Goal: Task Accomplishment & Management: Use online tool/utility

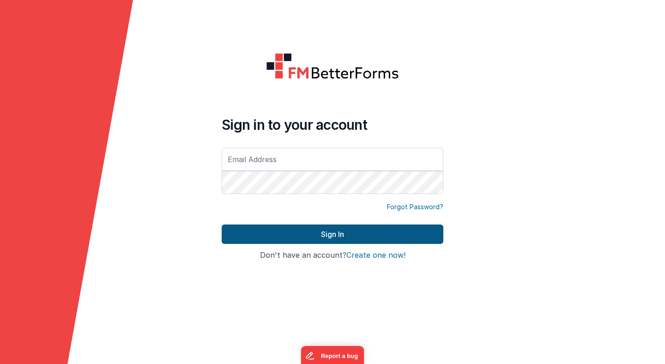
type input "[PERSON_NAME][EMAIL_ADDRESS][PERSON_NAME][DOMAIN_NAME]"
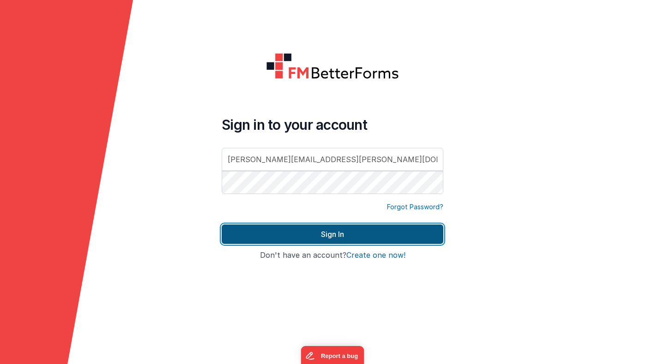
click at [330, 238] on button "Sign In" at bounding box center [333, 233] width 222 height 19
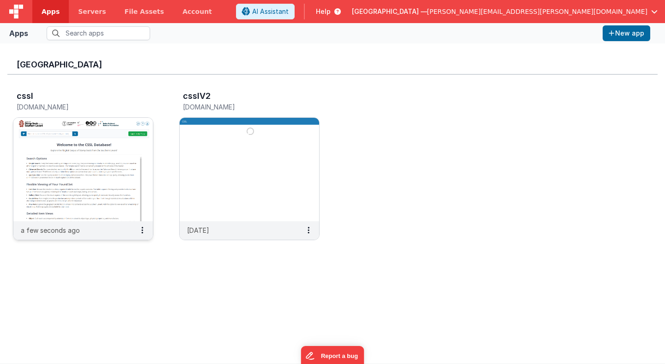
click at [128, 134] on img at bounding box center [82, 169] width 139 height 103
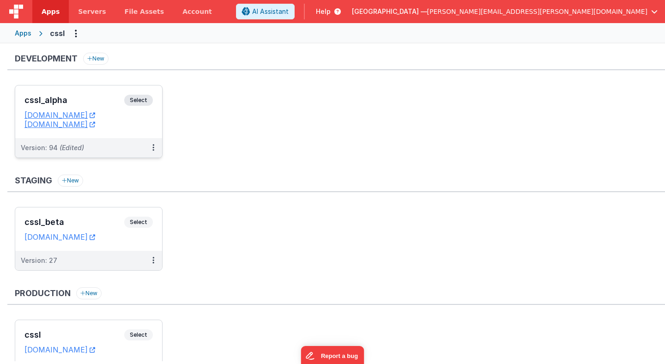
click at [143, 99] on span "Select" at bounding box center [138, 100] width 29 height 11
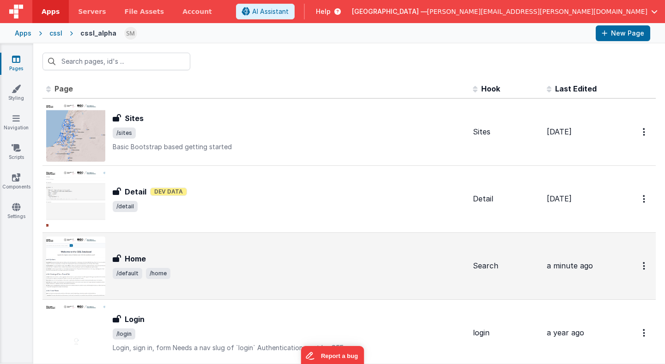
click at [139, 261] on h3 "Home" at bounding box center [135, 258] width 21 height 11
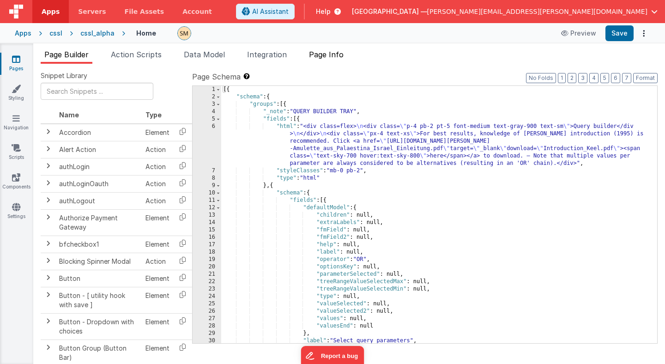
click at [334, 56] on span "Page Info" at bounding box center [326, 54] width 35 height 9
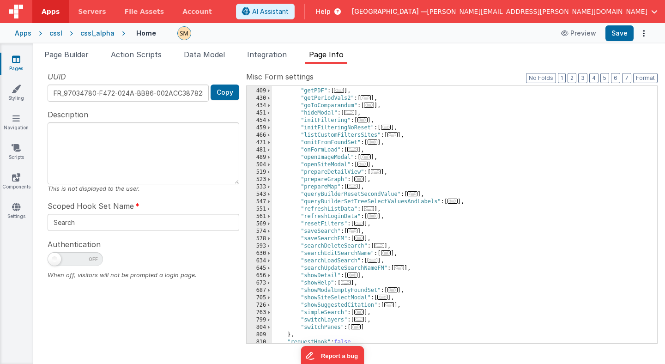
scroll to position [244, 0]
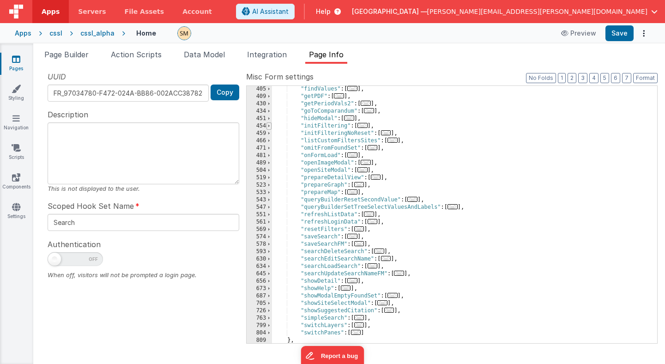
click at [270, 126] on span at bounding box center [268, 125] width 5 height 7
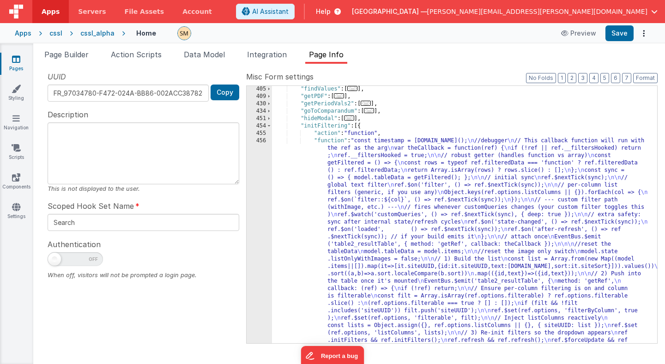
click at [378, 205] on div ""findValues" : [ ... ] , "getPDF" : [ ... ] , "getPeriodVals2" : [ ... ] , "goT…" at bounding box center [464, 328] width 385 height 486
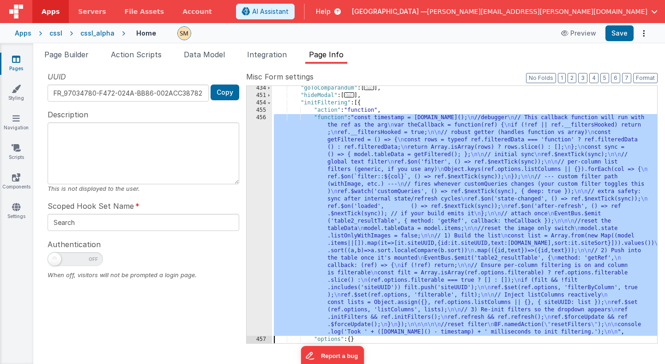
click at [258, 214] on div "434 451 454 455 456 457 458 459" at bounding box center [259, 220] width 25 height 272
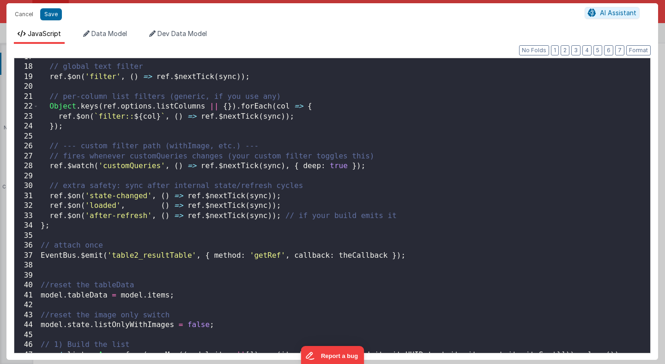
scroll to position [0, 0]
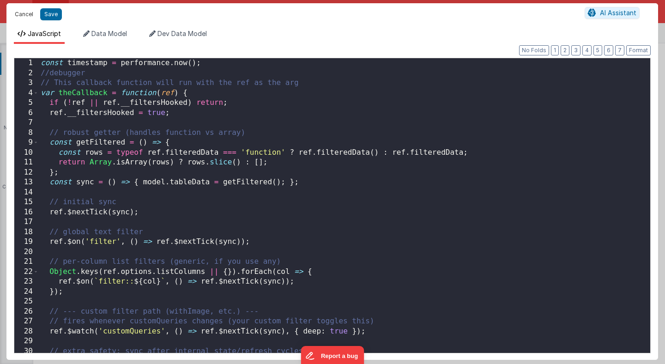
click at [26, 14] on button "Cancel" at bounding box center [24, 14] width 28 height 13
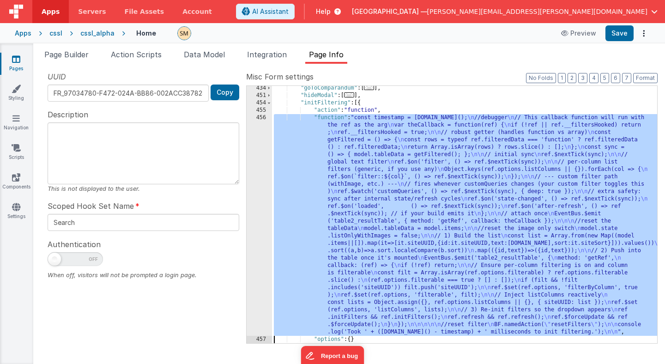
click at [283, 182] on div ""goToComparandum" : [ ... ] , "hideModal" : [ ... ] , "initFiltering" : [{ "act…" at bounding box center [464, 220] width 385 height 272
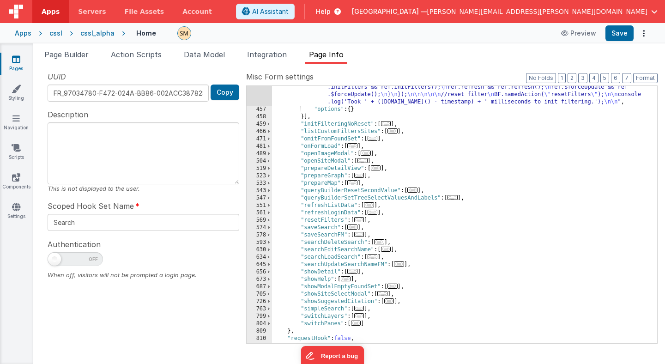
scroll to position [488, 0]
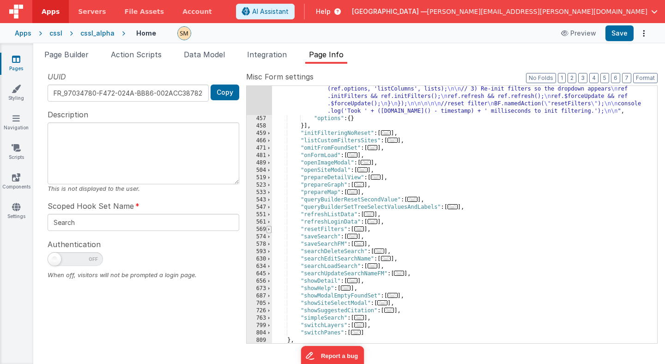
click at [267, 230] on span at bounding box center [268, 229] width 5 height 7
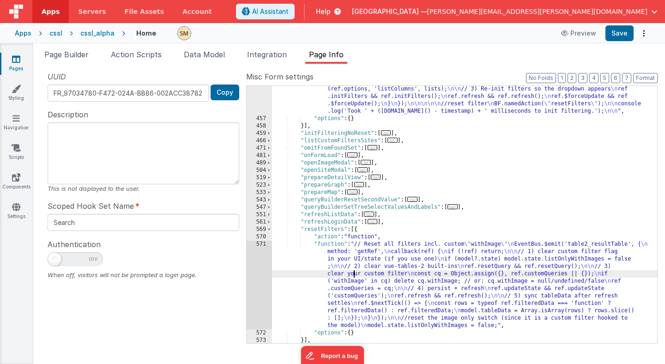
click at [352, 275] on div ""function" : "const timestamp = [DOMAIN_NAME](); \n //debugger \n // This callb…" at bounding box center [464, 136] width 385 height 486
click at [264, 273] on div "571" at bounding box center [259, 285] width 25 height 89
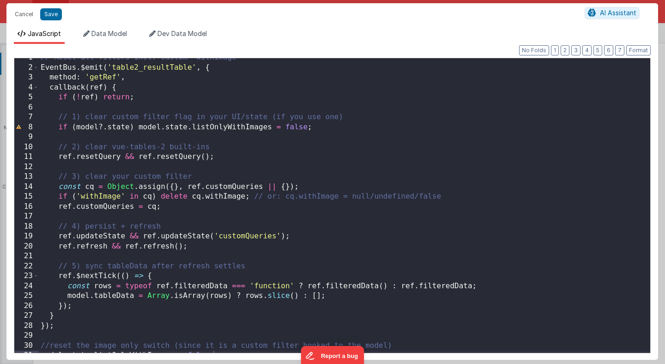
scroll to position [13, 0]
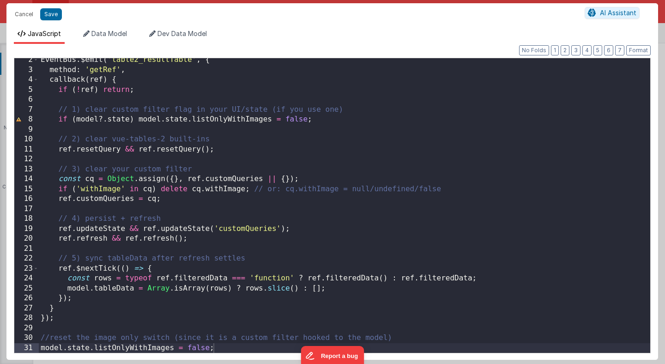
click at [226, 349] on div "EventBus . $emit ( 'table2_resultTable' , { method : 'getRef' , callback ( ref …" at bounding box center [344, 212] width 611 height 314
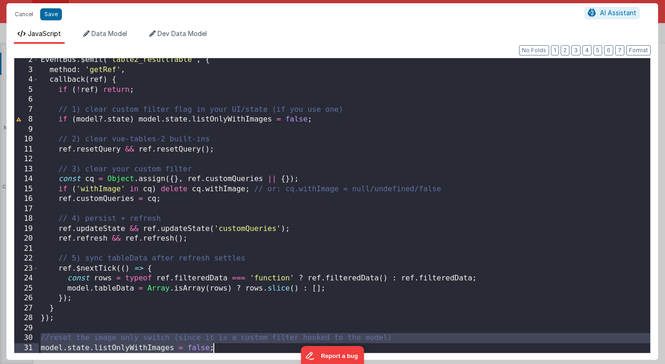
drag, startPoint x: 40, startPoint y: 336, endPoint x: 102, endPoint y: 363, distance: 68.2
click at [102, 363] on div "Cancel Save AI Assistant JavaScript Data Model Dev Data Model Format 7 6 5 4 3 …" at bounding box center [332, 182] width 665 height 364
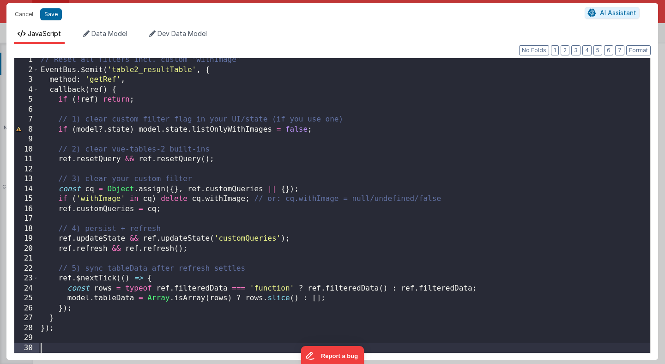
scroll to position [3, 0]
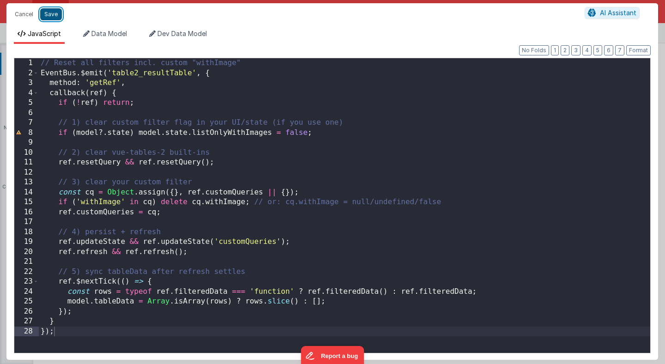
click at [54, 15] on button "Save" at bounding box center [51, 14] width 22 height 12
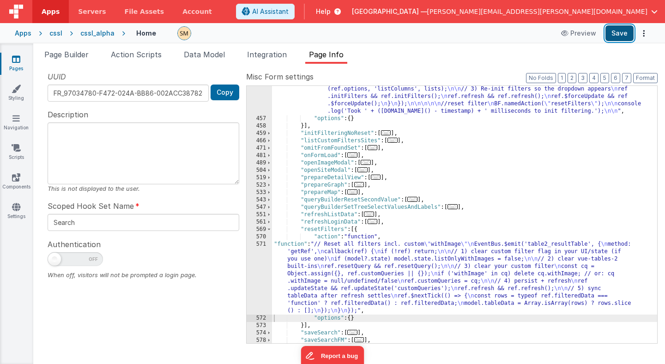
click at [620, 34] on button "Save" at bounding box center [619, 33] width 28 height 16
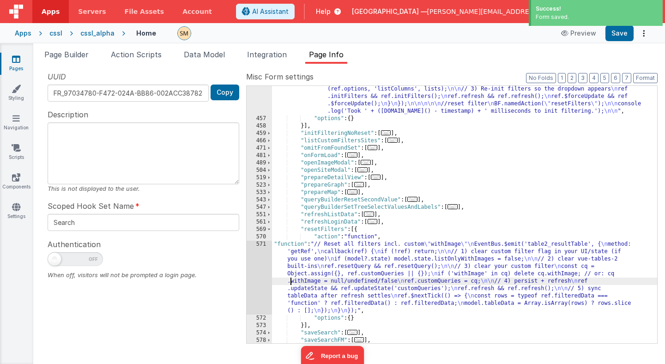
click at [292, 278] on div ""function" : "const timestamp = [DOMAIN_NAME](); \n //debugger \n // This callb…" at bounding box center [464, 136] width 385 height 486
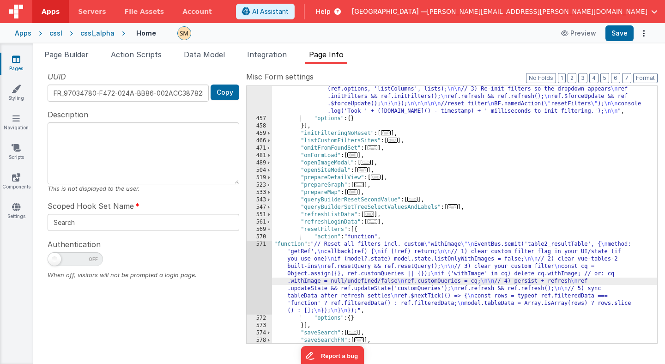
click at [334, 283] on div ""function" : "const timestamp = [DOMAIN_NAME](); \n //debugger \n // This callb…" at bounding box center [464, 136] width 385 height 486
click at [264, 269] on div "571" at bounding box center [259, 278] width 25 height 74
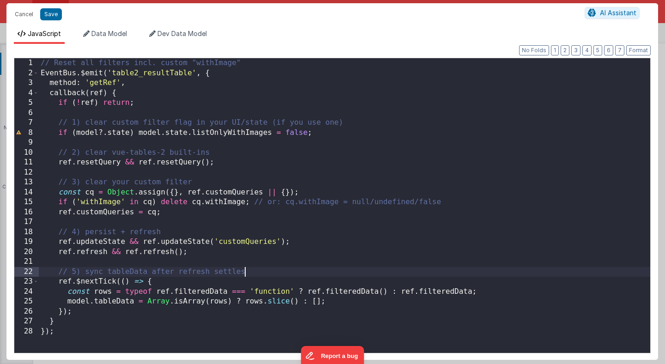
click at [264, 269] on div "// Reset all filters incl. custom "withImage" EventBus . $emit ( 'table2_result…" at bounding box center [344, 215] width 611 height 314
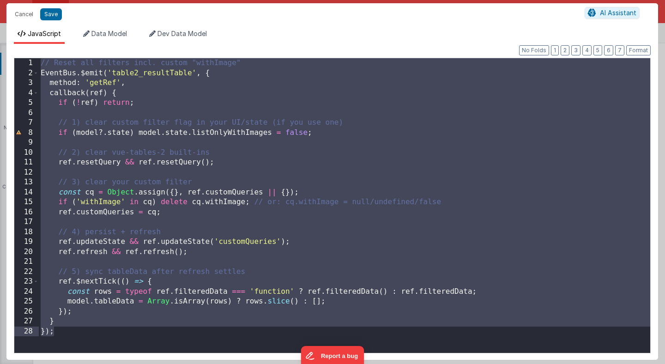
click at [227, 263] on div "// Reset all filters incl. custom "withImage" EventBus . $emit ( 'table2_result…" at bounding box center [344, 215] width 611 height 314
click at [186, 241] on div "// Reset all filters incl. custom "withImage" EventBus . $emit ( 'table2_result…" at bounding box center [344, 215] width 611 height 314
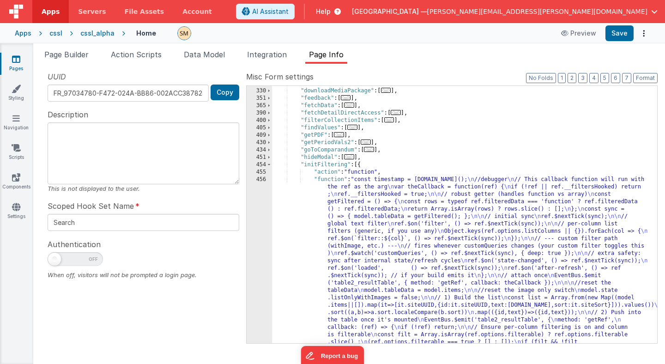
scroll to position [205, 0]
click at [257, 247] on div "456" at bounding box center [259, 287] width 25 height 222
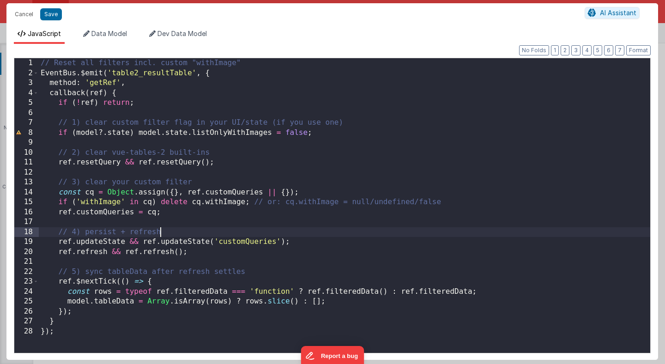
click at [269, 231] on div "// Reset all filters incl. custom "withImage" EventBus . $emit ( 'table2_result…" at bounding box center [344, 215] width 611 height 314
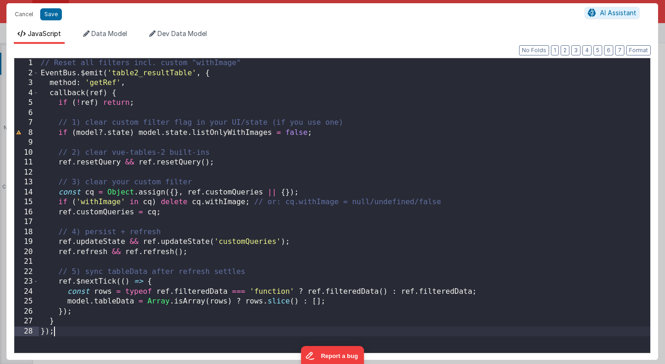
click at [193, 328] on div "// Reset all filters incl. custom "withImage" EventBus . $emit ( 'table2_result…" at bounding box center [344, 215] width 611 height 314
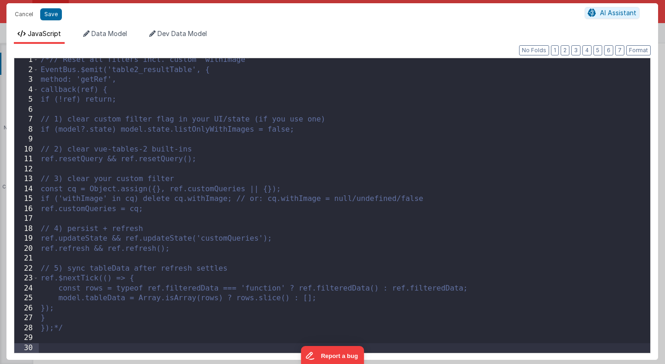
scroll to position [231, 0]
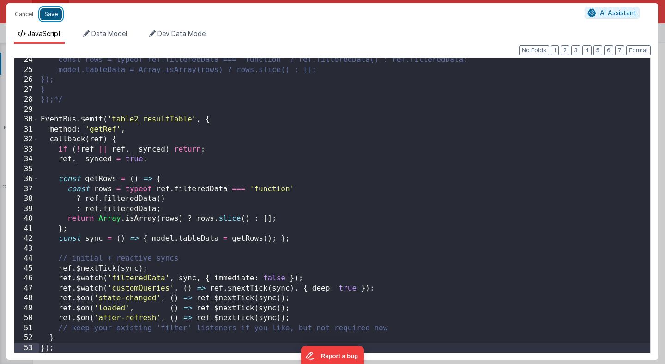
click at [52, 14] on button "Save" at bounding box center [51, 14] width 22 height 12
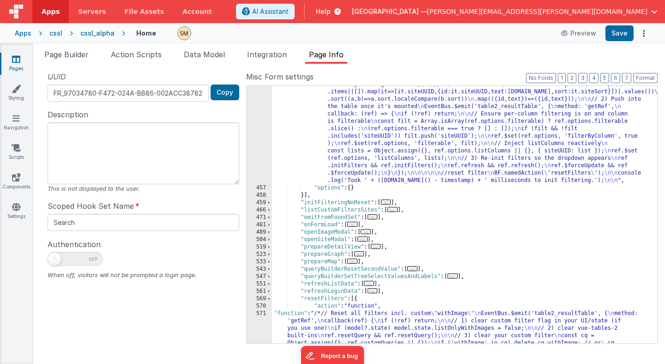
scroll to position [478, 0]
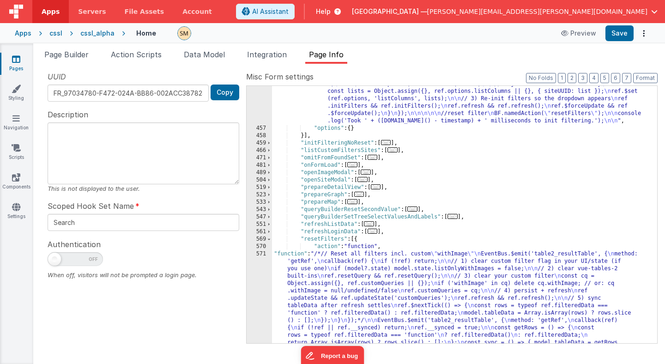
click at [311, 293] on div ""function" : "const timestamp = [DOMAIN_NAME](); \n //debugger \n // This callb…" at bounding box center [464, 209] width 385 height 612
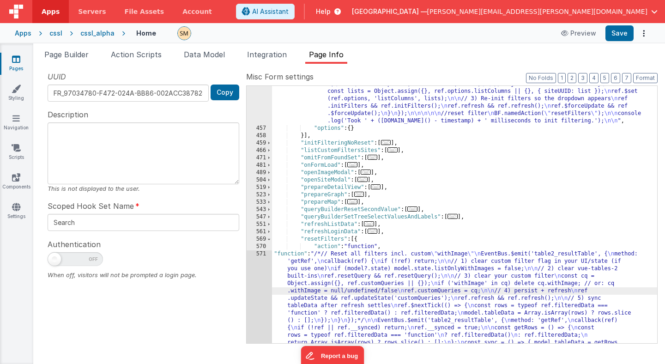
click at [259, 290] on div "456 457 458 459 466 471 481 489 504 519 523 533 543 547 551 561 569 570 571 572…" at bounding box center [259, 209] width 25 height 612
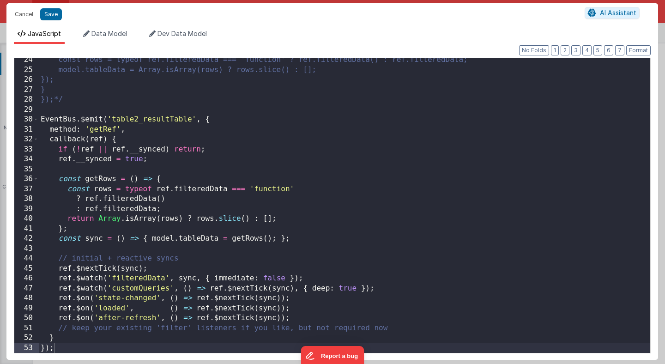
scroll to position [231, 0]
click at [30, 13] on button "Cancel" at bounding box center [24, 14] width 28 height 13
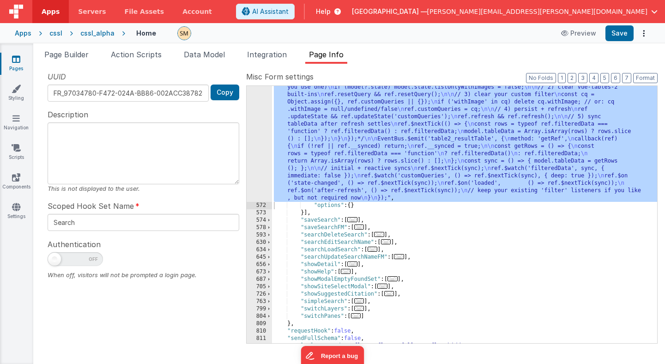
scroll to position [658, 0]
click at [304, 146] on div ""function" : "/*// Reset all filters incl. custom \" withImage \"\n EventBus.$e…" at bounding box center [464, 268] width 385 height 397
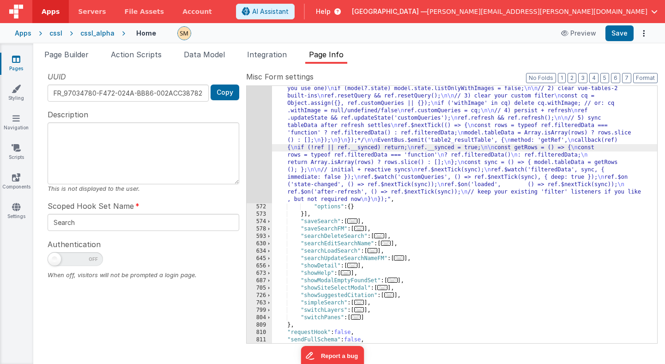
click at [262, 147] on div "571" at bounding box center [259, 136] width 25 height 133
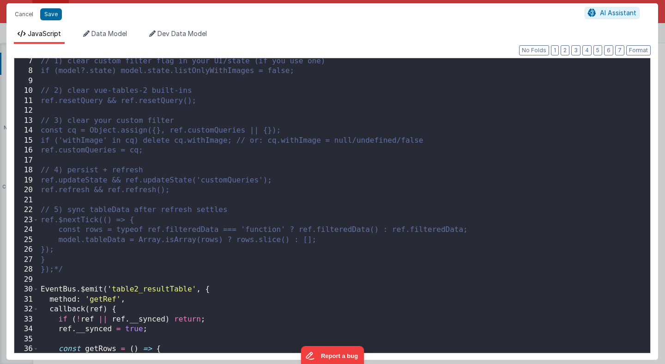
scroll to position [231, 0]
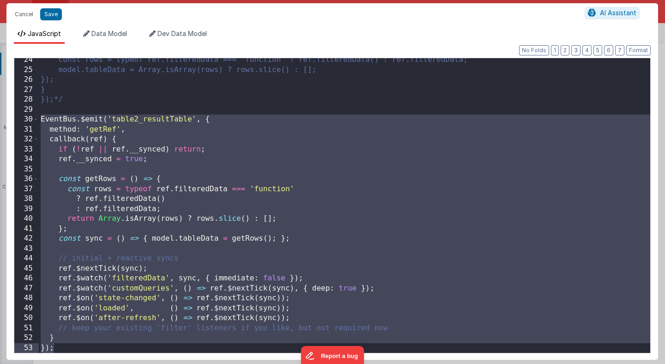
drag, startPoint x: 41, startPoint y: 121, endPoint x: 102, endPoint y: 358, distance: 244.8
click at [102, 358] on div "Format 7 6 5 4 3 2 1 No Folds 24 25 26 27 28 29 30 31 32 33 34 35 36 37 38 39 4…" at bounding box center [331, 202] width 651 height 316
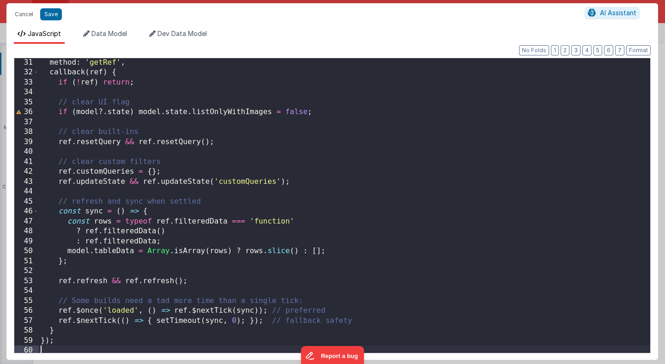
scroll to position [301, 0]
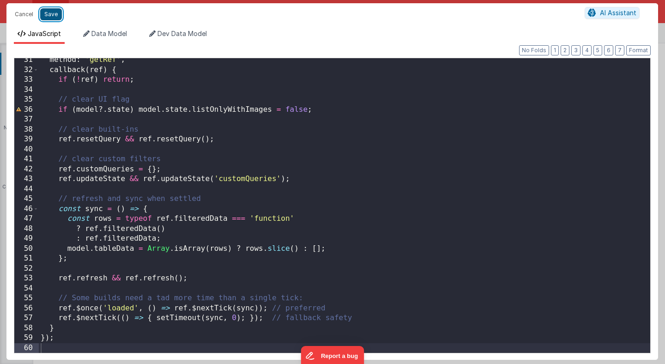
click at [52, 16] on button "Save" at bounding box center [51, 14] width 22 height 12
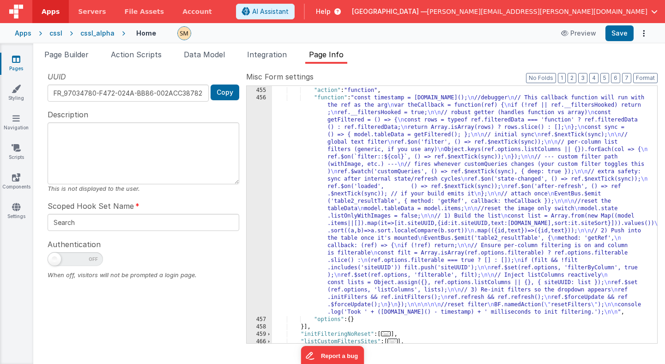
scroll to position [274, 0]
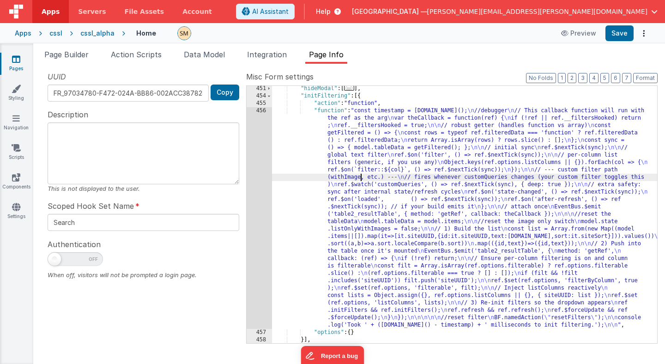
click at [361, 180] on div ""hideModal" : [ ... ] , "initFiltering" : [{ "action" : "function" , "function"…" at bounding box center [464, 221] width 385 height 272
click at [257, 203] on div "456" at bounding box center [259, 218] width 25 height 222
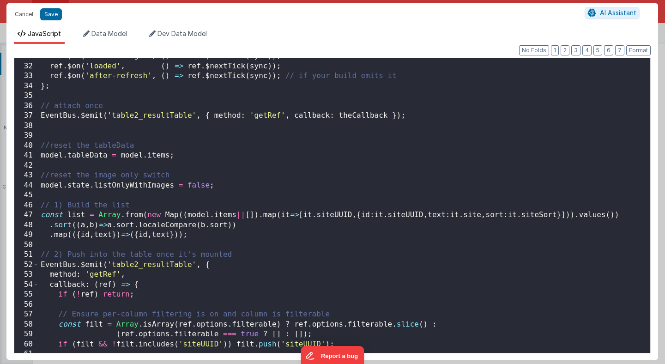
scroll to position [359, 0]
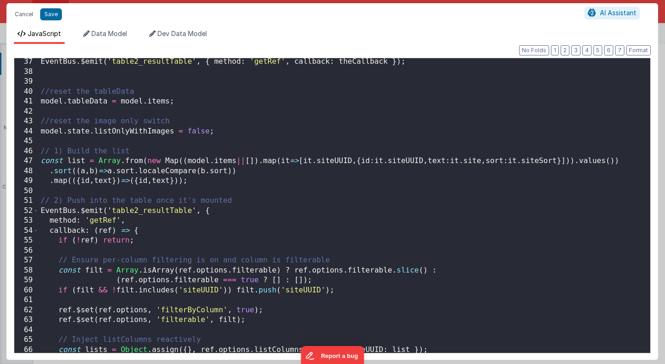
click at [235, 133] on div "EventBus . $emit ( 'table2_resultTable' , { method : 'getRef' , callback : theC…" at bounding box center [344, 214] width 611 height 314
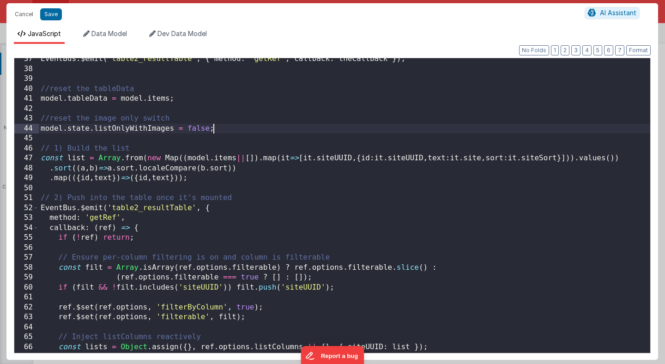
scroll to position [362, 0]
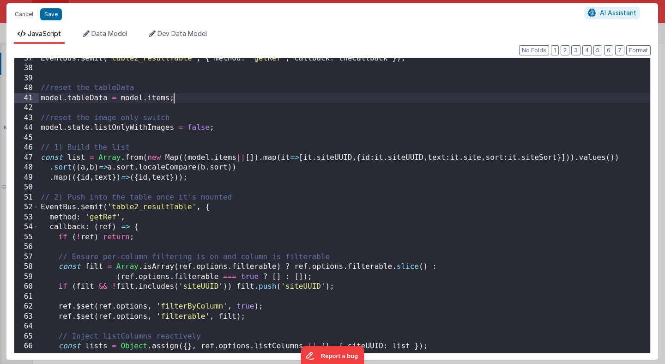
click at [225, 101] on div "EventBus . $emit ( 'table2_resultTable' , { method : 'getRef' , callback : theC…" at bounding box center [344, 211] width 611 height 314
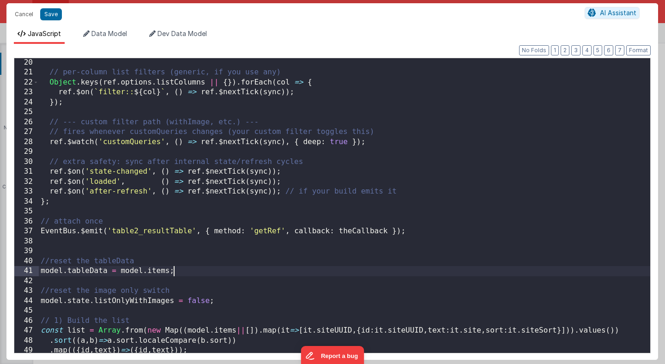
scroll to position [0, 0]
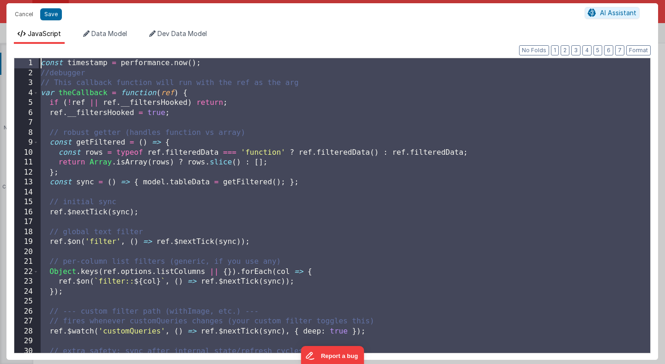
click at [42, 61] on div "const timestamp = performance . now ( ) ; //debugger // This callback function …" at bounding box center [344, 215] width 611 height 314
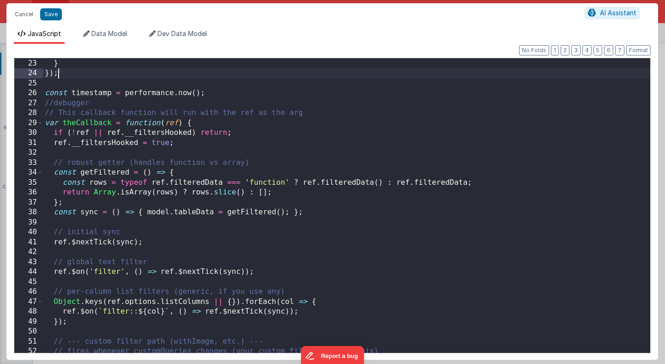
scroll to position [221, 0]
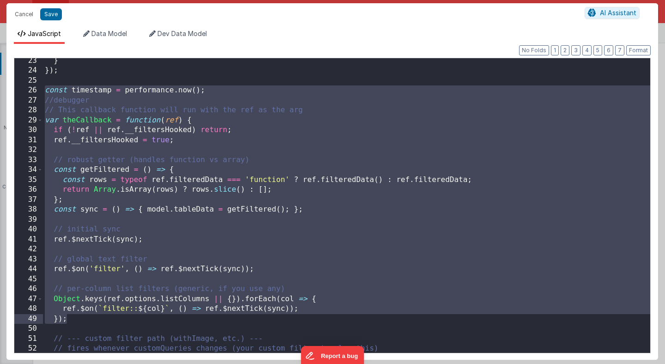
drag, startPoint x: 46, startPoint y: 90, endPoint x: 102, endPoint y: 320, distance: 236.9
click at [102, 320] on div "} }) ; const timestamp = performance . now ( ) ; //debugger // This callback fu…" at bounding box center [346, 213] width 607 height 314
click at [108, 284] on div "} }) ; const timestamp = performance . now ( ) ; //debugger // This callback fu…" at bounding box center [346, 205] width 607 height 295
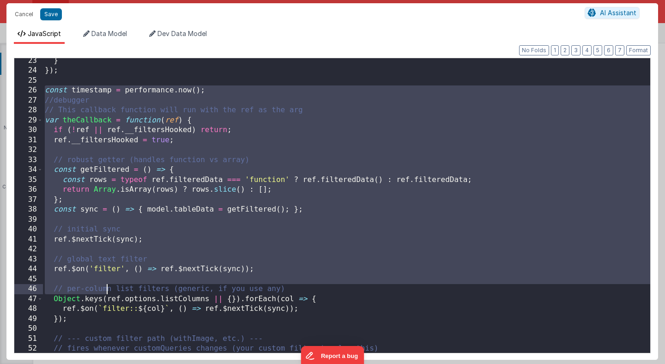
click at [108, 281] on div "} }) ; const timestamp = performance . now ( ) ; //debugger // This callback fu…" at bounding box center [346, 213] width 607 height 314
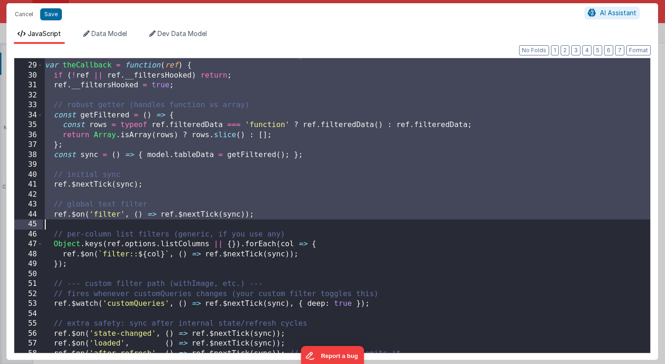
scroll to position [276, 0]
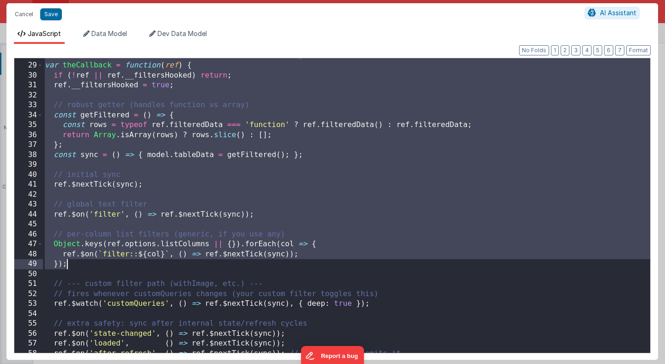
click at [98, 267] on div "// This callback function will run with the ref as the arg var theCallback = fu…" at bounding box center [346, 208] width 607 height 314
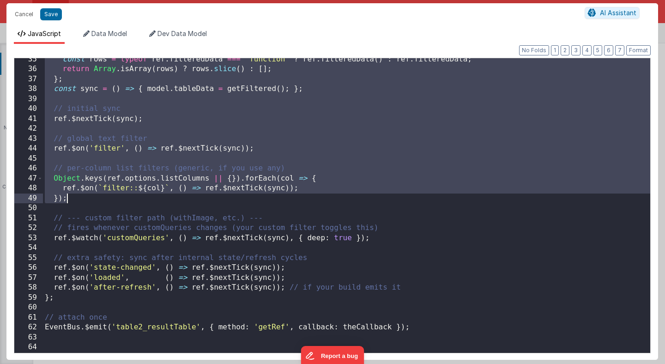
scroll to position [341, 0]
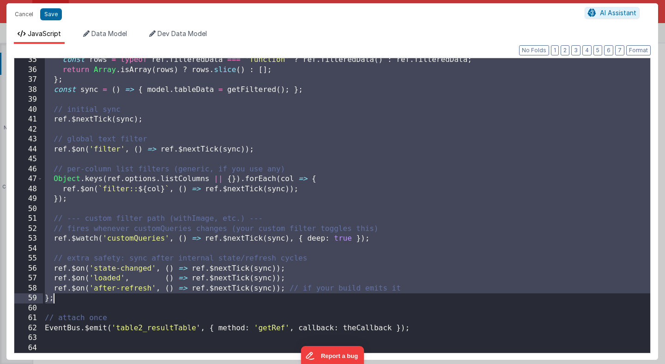
click at [91, 298] on div "const rows = typeof ref . filteredData === 'function' ? ref . filteredData ( ) …" at bounding box center [346, 212] width 607 height 314
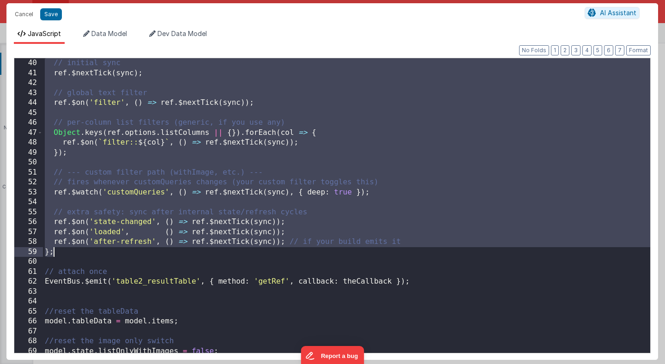
scroll to position [387, 0]
click at [419, 281] on div "// initial sync ref . $nextTick ( sync ) ; // global text filter ref . $on ( 'f…" at bounding box center [346, 215] width 607 height 314
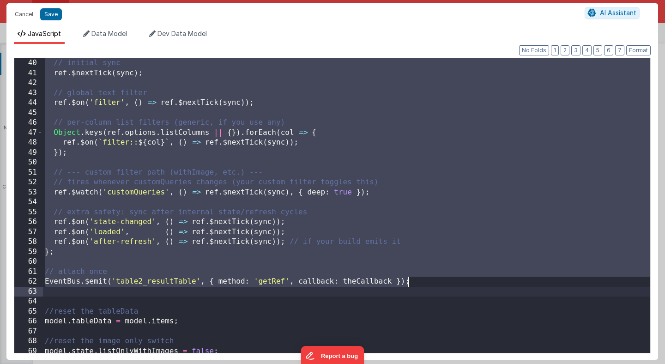
click at [400, 294] on div "// initial sync ref . $nextTick ( sync ) ; // global text filter ref . $on ( 'f…" at bounding box center [346, 215] width 607 height 314
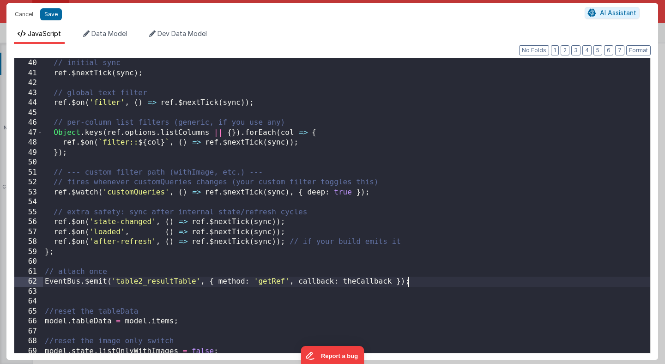
click at [415, 281] on div "// initial sync ref . $nextTick ( sync ) ; // global text filter ref . $on ( 'f…" at bounding box center [346, 215] width 607 height 314
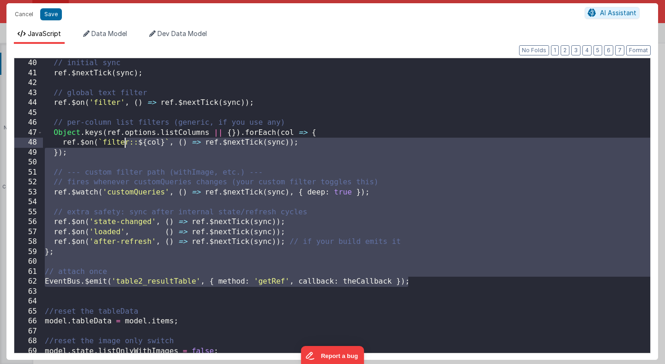
drag, startPoint x: 415, startPoint y: 281, endPoint x: 120, endPoint y: 131, distance: 331.1
click at [120, 131] on div "// initial sync ref . $nextTick ( sync ) ; // global text filter ref . $on ( 'f…" at bounding box center [346, 215] width 607 height 314
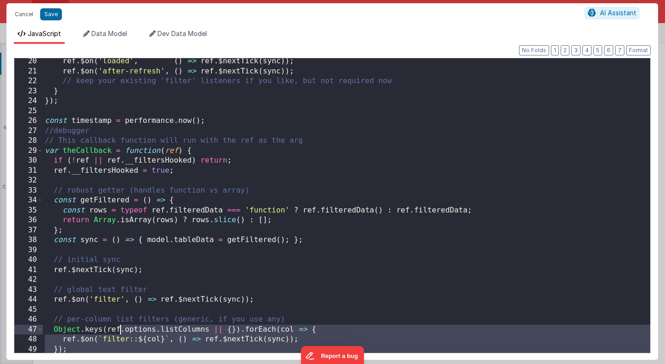
scroll to position [185, 0]
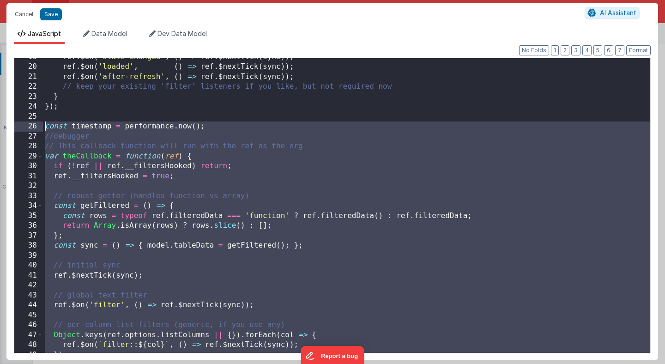
click at [46, 128] on div "ref . $on ( 'state-changed' , ( ) => ref . $nextTick ( sync )) ; ref . $on ( 'l…" at bounding box center [346, 209] width 607 height 314
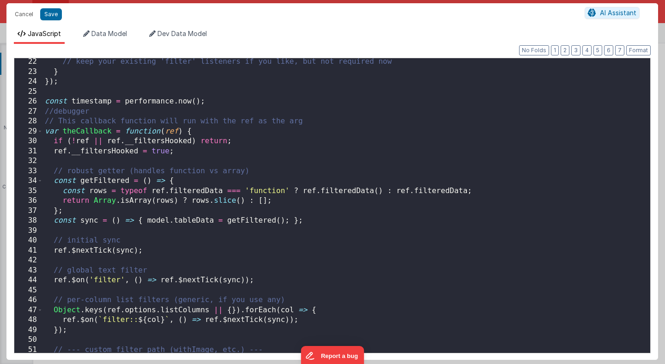
scroll to position [210, 0]
click at [43, 101] on div "// keep your existing 'filter' listeners if you like, but not required now } })…" at bounding box center [346, 214] width 607 height 314
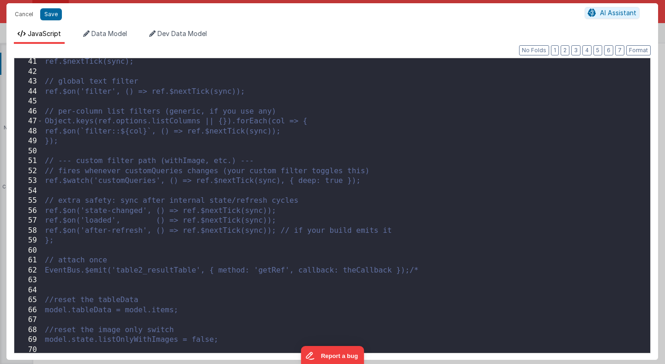
scroll to position [402, 0]
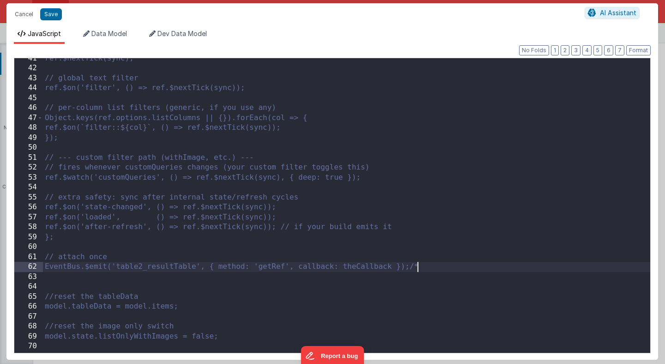
click at [425, 265] on div "ref.$nextTick(sync); // global text filter ref.$on('filter', () => ref.$nextTic…" at bounding box center [346, 211] width 607 height 314
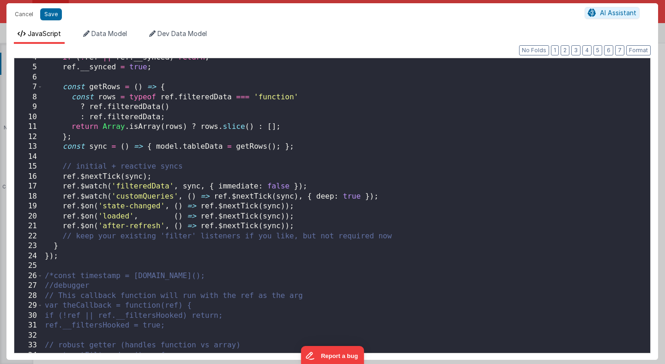
scroll to position [0, 0]
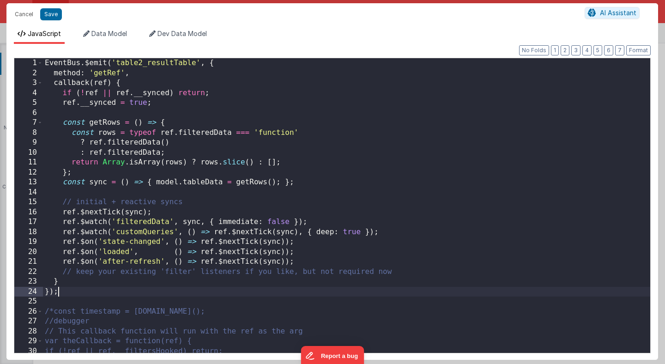
click at [226, 294] on div "EventBus . $emit ( 'table2_resultTable' , { method : 'getRef' , callback ( ref …" at bounding box center [346, 215] width 607 height 314
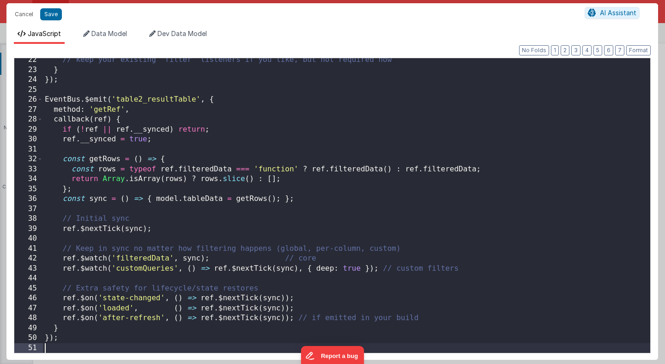
scroll to position [211, 0]
click at [52, 15] on button "Save" at bounding box center [51, 14] width 22 height 12
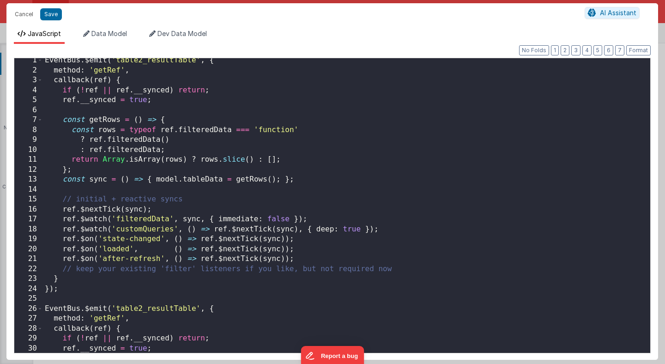
scroll to position [0, 0]
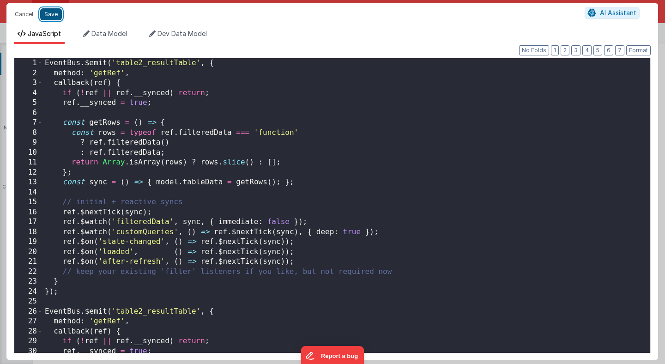
click at [54, 15] on button "Save" at bounding box center [51, 14] width 22 height 12
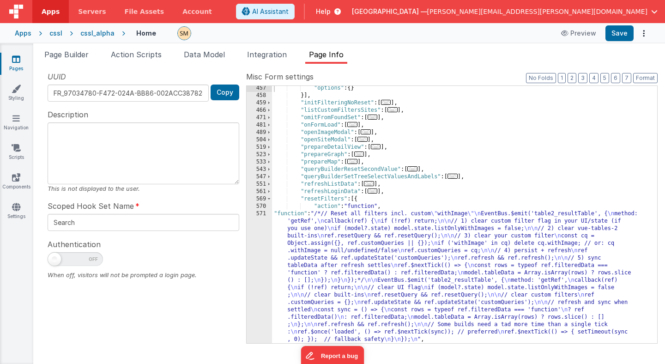
scroll to position [622, 0]
click at [315, 250] on div ""options" : { } }] , "initFilteringNoReset" : [ ... ] , "listCustomFiltersSites…" at bounding box center [464, 220] width 385 height 272
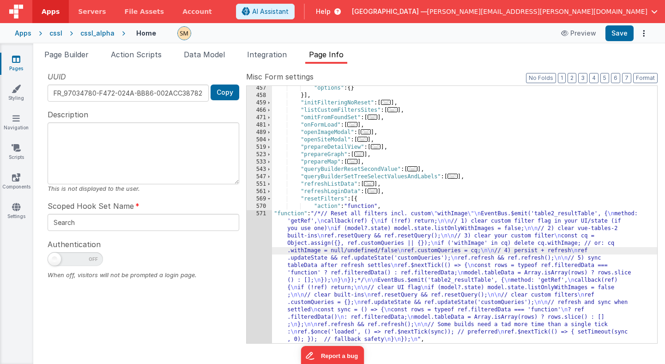
click at [253, 258] on div "457 458 459 466 471 481 489 504 519 523 533 543 547 551 561 569 570 571 572 573" at bounding box center [259, 220] width 25 height 272
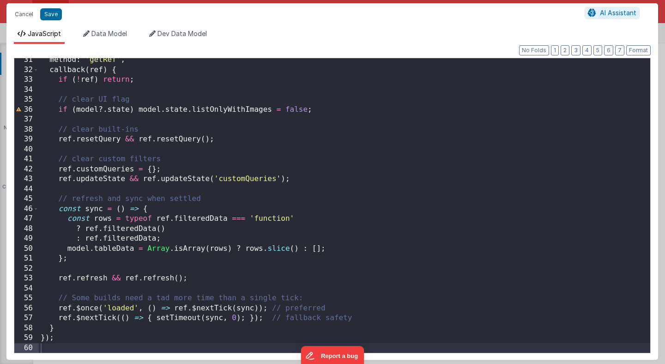
scroll to position [301, 0]
click at [53, 18] on button "Save" at bounding box center [51, 14] width 22 height 12
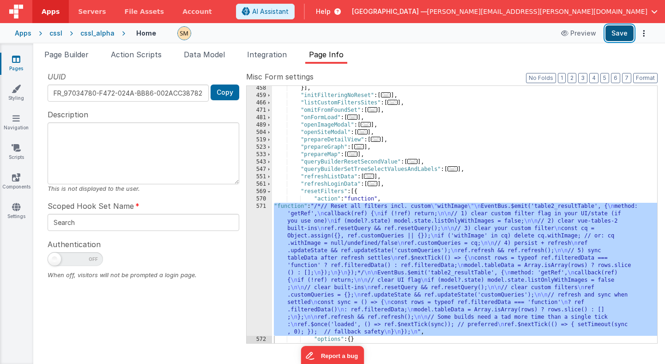
click at [626, 35] on button "Save" at bounding box center [619, 33] width 28 height 16
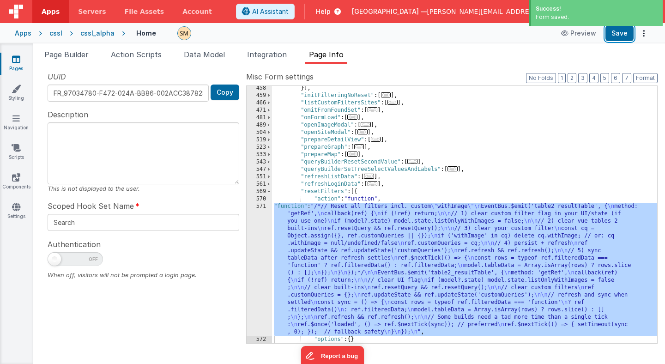
drag, startPoint x: 620, startPoint y: 35, endPoint x: 379, endPoint y: 25, distance: 240.7
click at [381, 25] on div "Apps cssl cssl_alpha Home Preview Save" at bounding box center [332, 33] width 665 height 20
